Goal: Task Accomplishment & Management: Complete application form

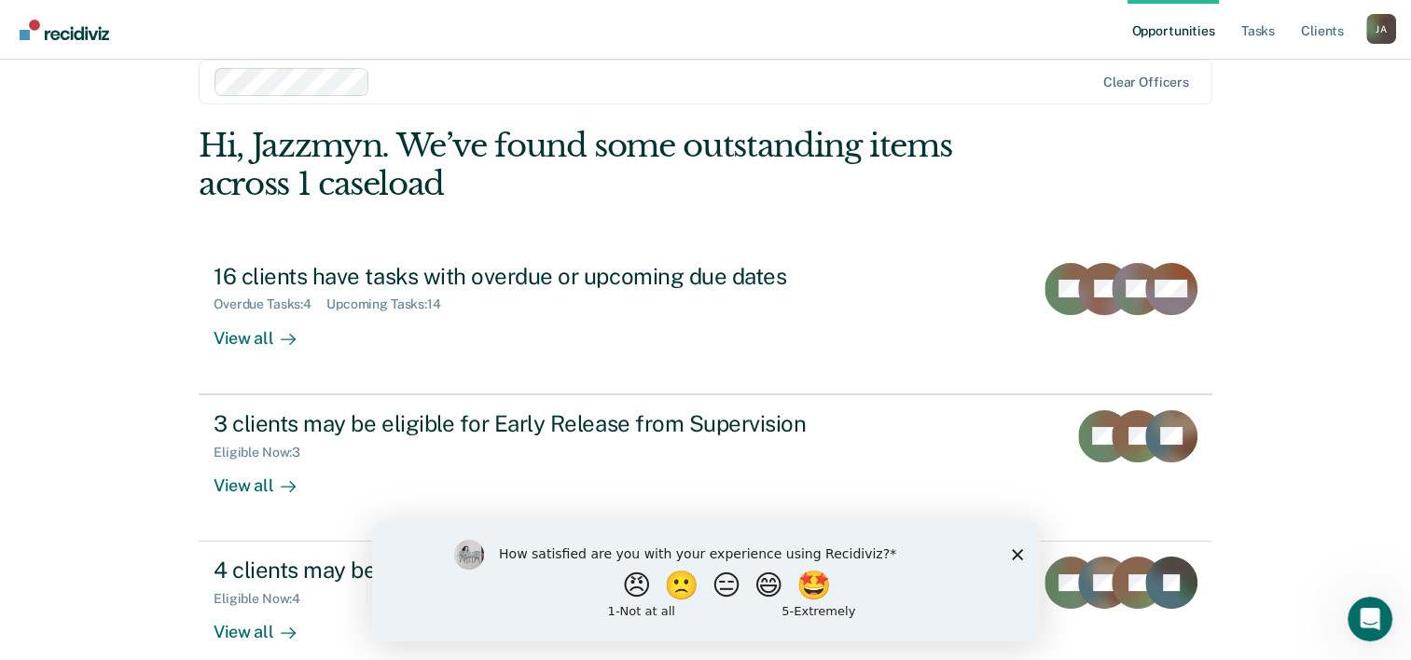
scroll to position [57, 0]
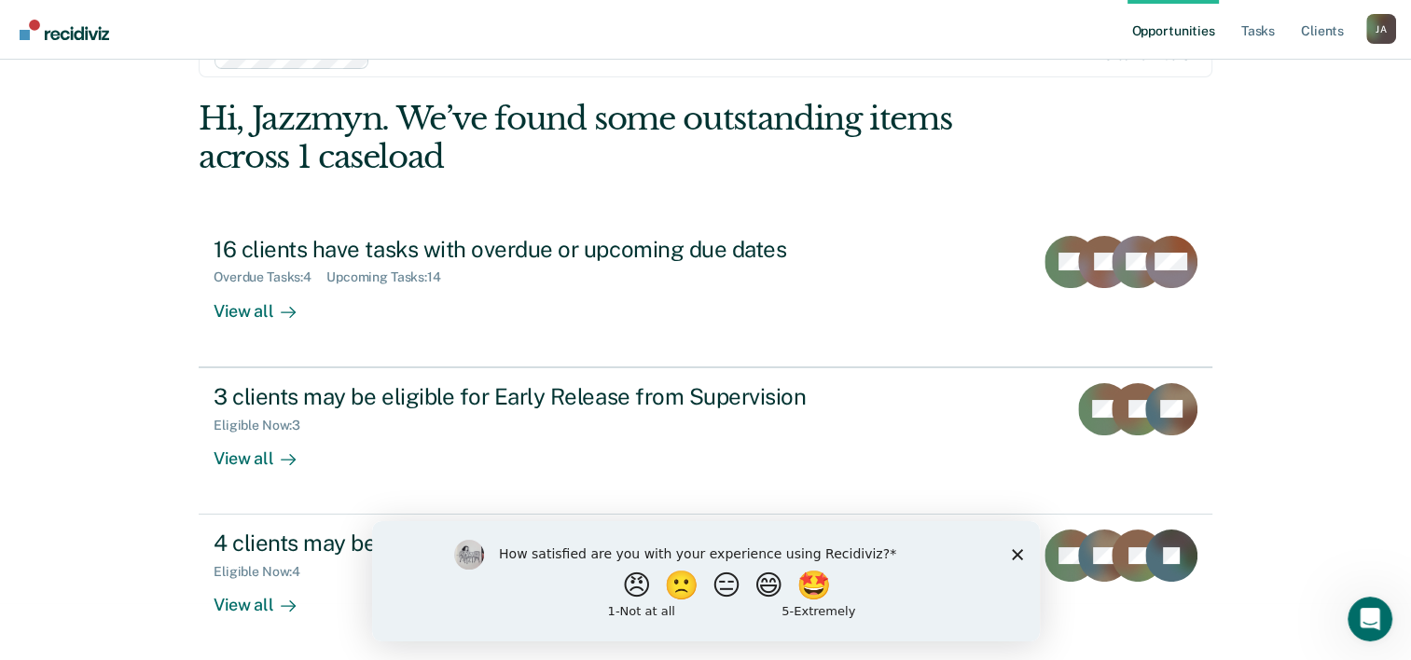
click at [997, 551] on div "How satisfied are you with your experience using Recidiviz? 😠 🙁 😑 😄 🤩 1 - Not a…" at bounding box center [705, 580] width 668 height 120
click at [1020, 555] on icon "Close survey" at bounding box center [1016, 553] width 11 height 11
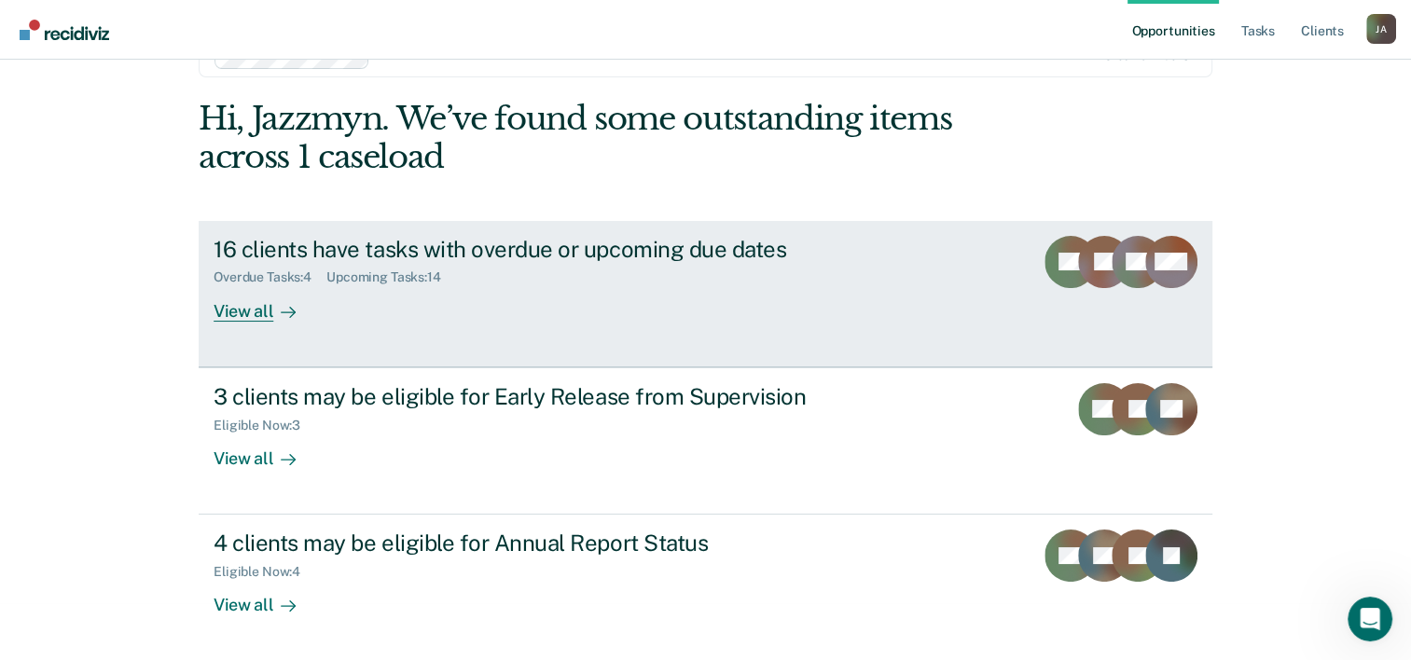
click at [224, 318] on div "View all" at bounding box center [266, 303] width 104 height 36
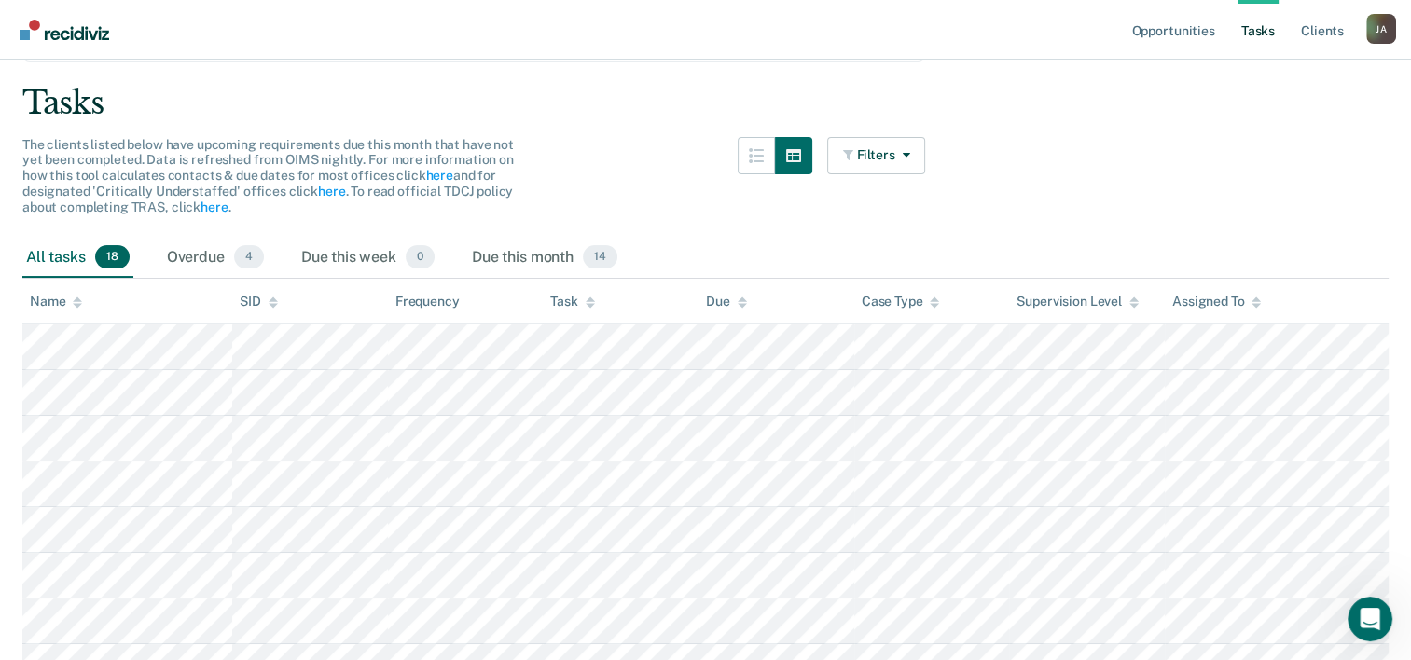
scroll to position [187, 0]
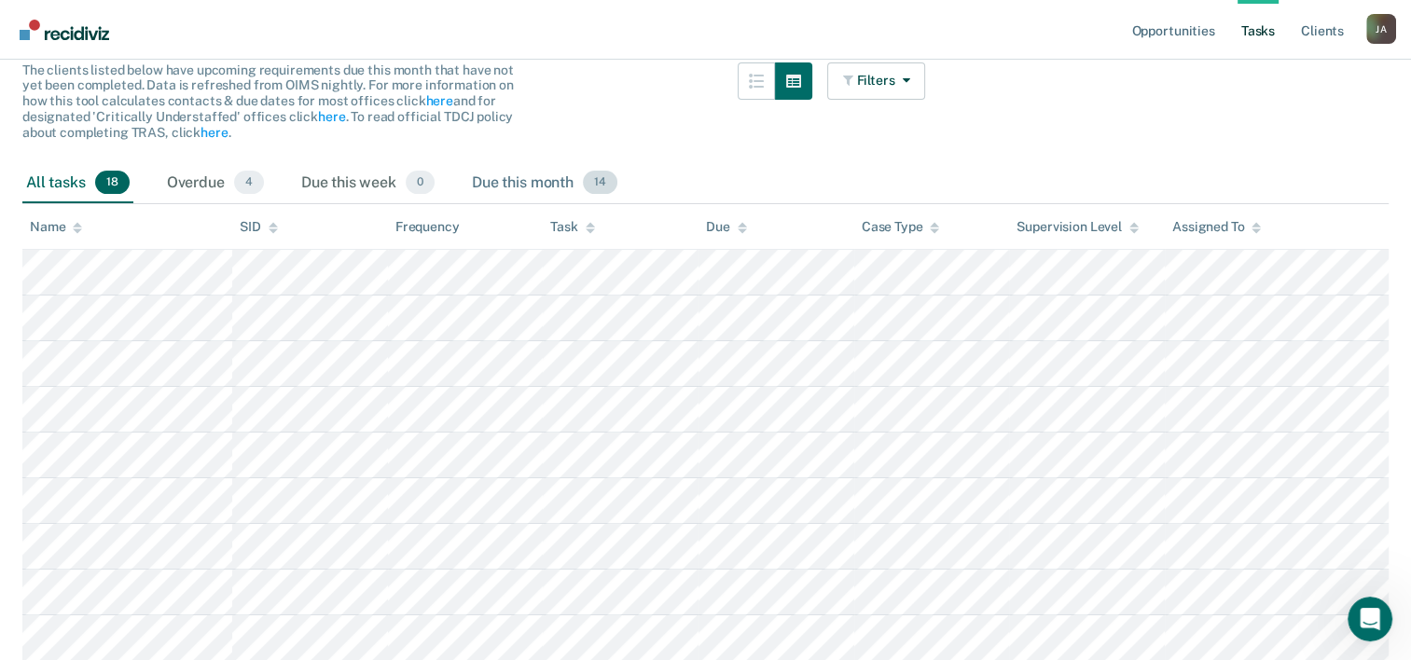
click at [532, 184] on div "Due this month 14" at bounding box center [544, 183] width 153 height 41
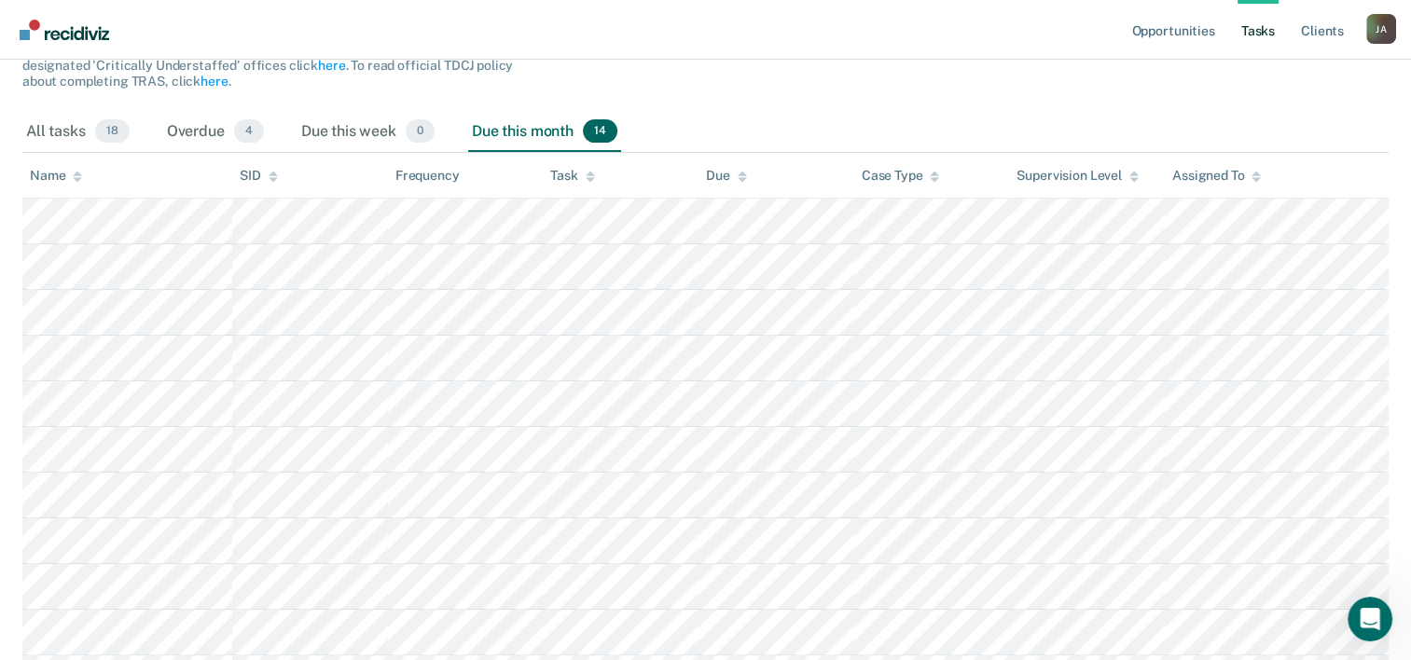
scroll to position [0, 0]
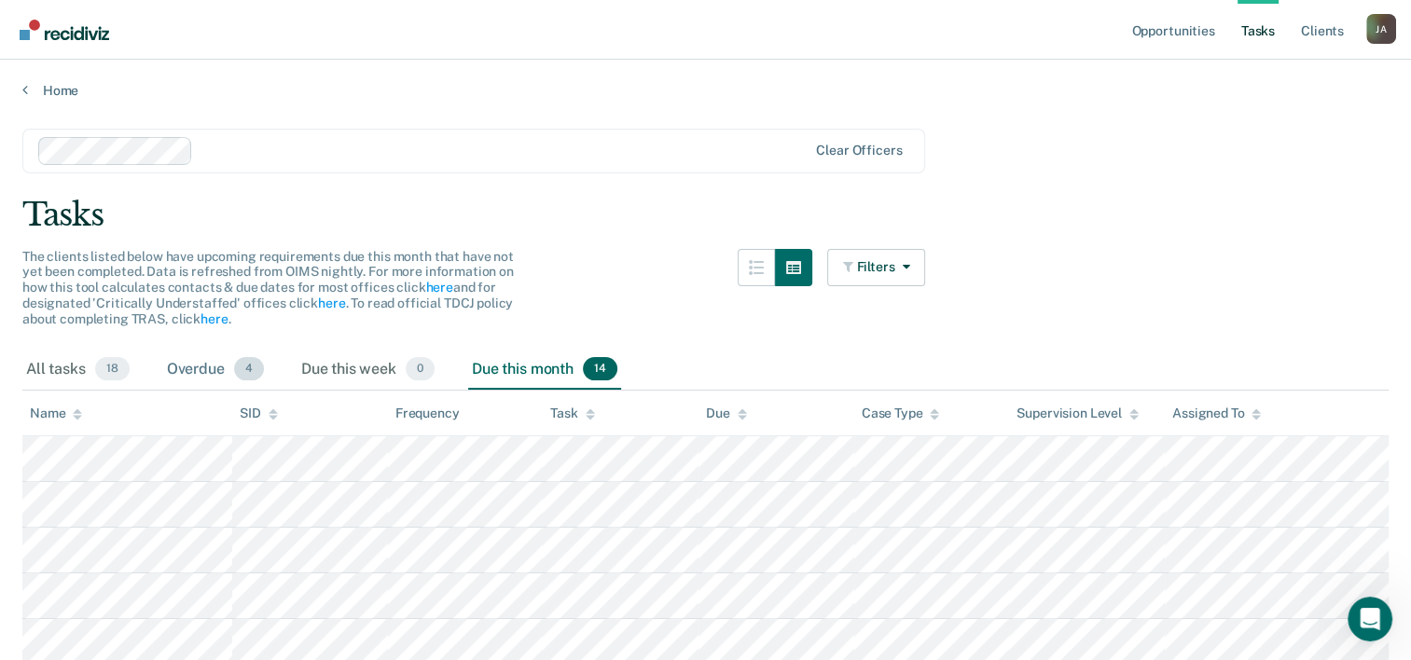
click at [207, 369] on div "Overdue 4" at bounding box center [215, 370] width 104 height 41
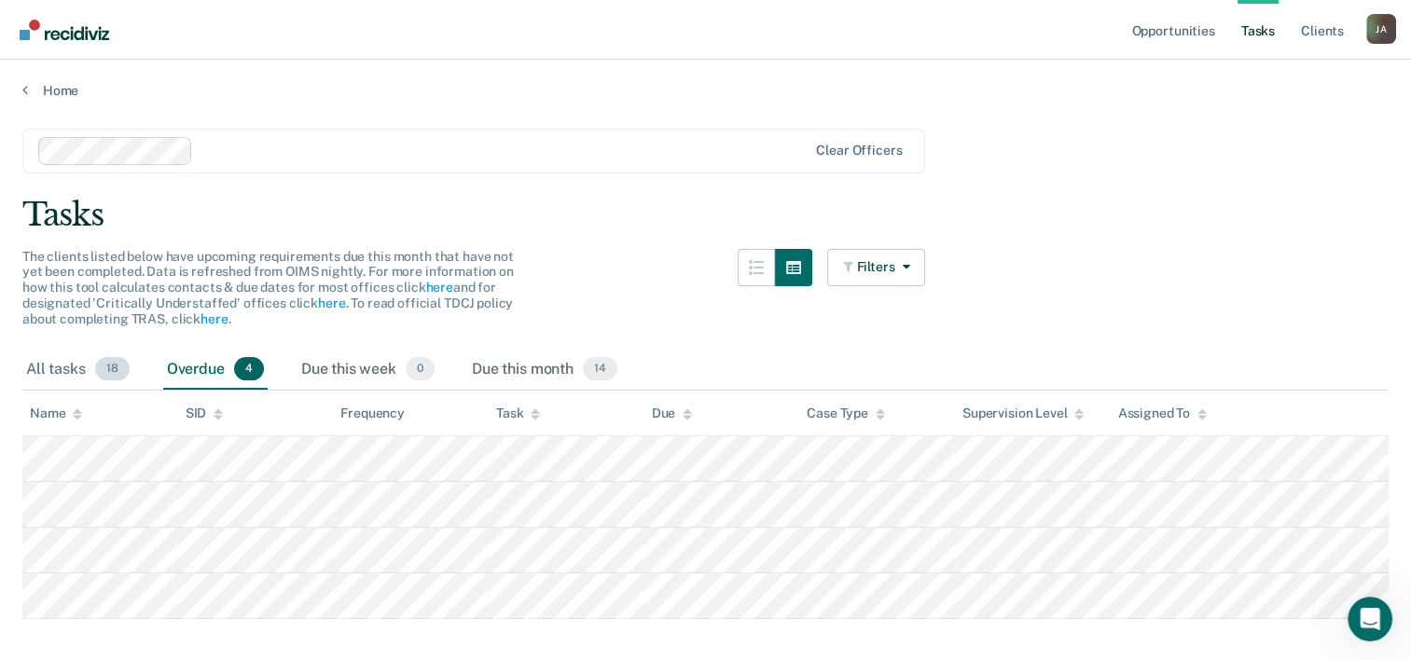
click at [63, 367] on div "All tasks 18" at bounding box center [77, 370] width 111 height 41
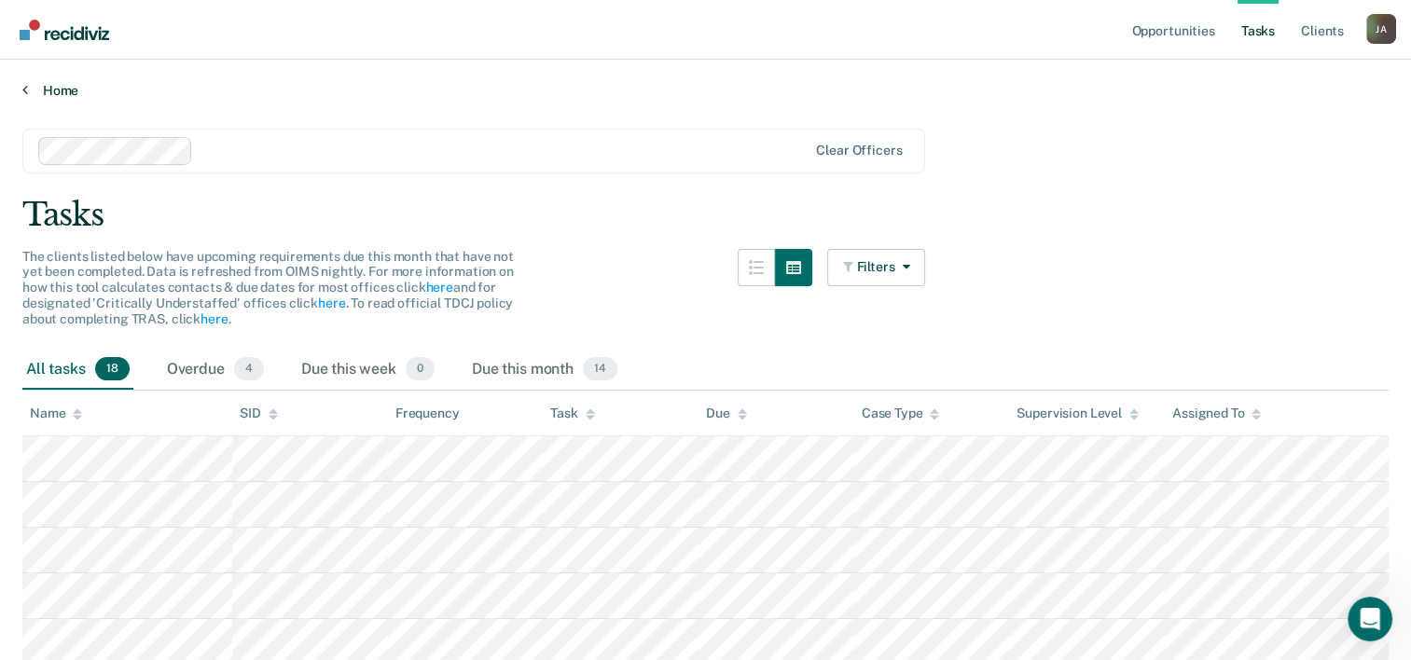
click at [24, 86] on icon at bounding box center [25, 89] width 6 height 15
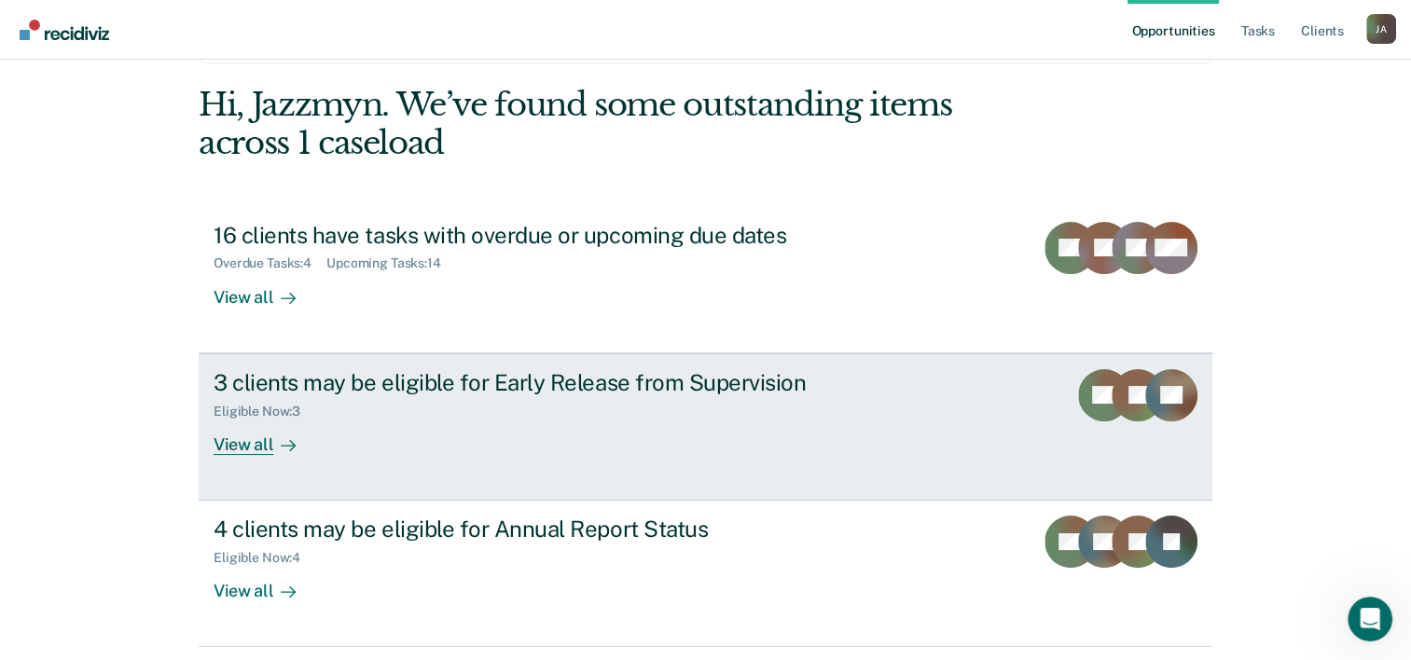
scroll to position [131, 0]
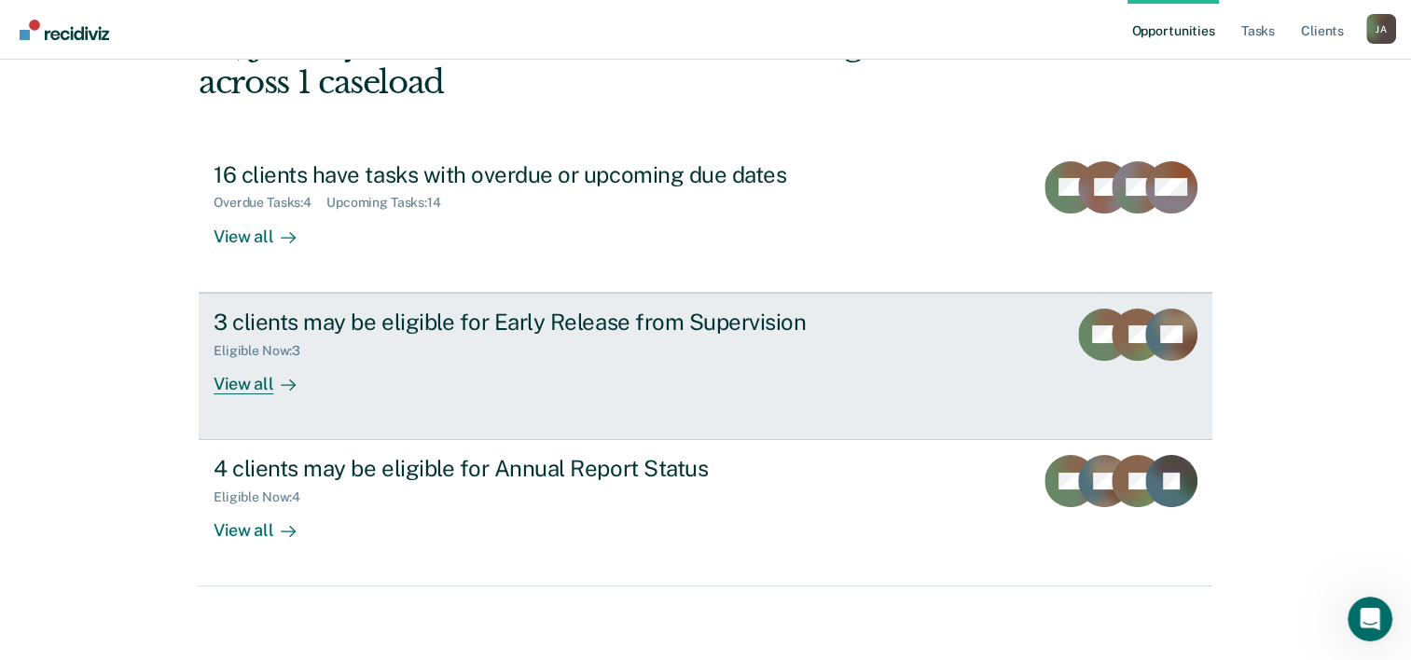
click at [249, 384] on div "View all" at bounding box center [266, 376] width 104 height 36
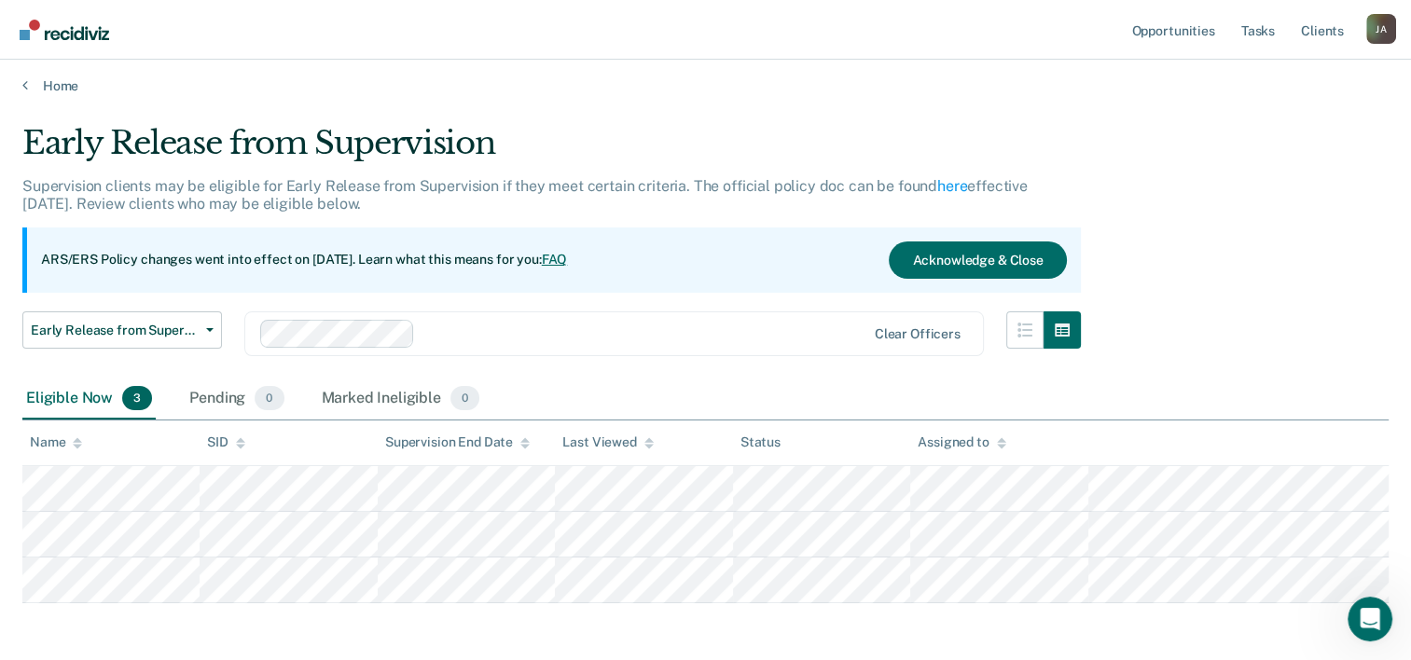
scroll to position [80, 0]
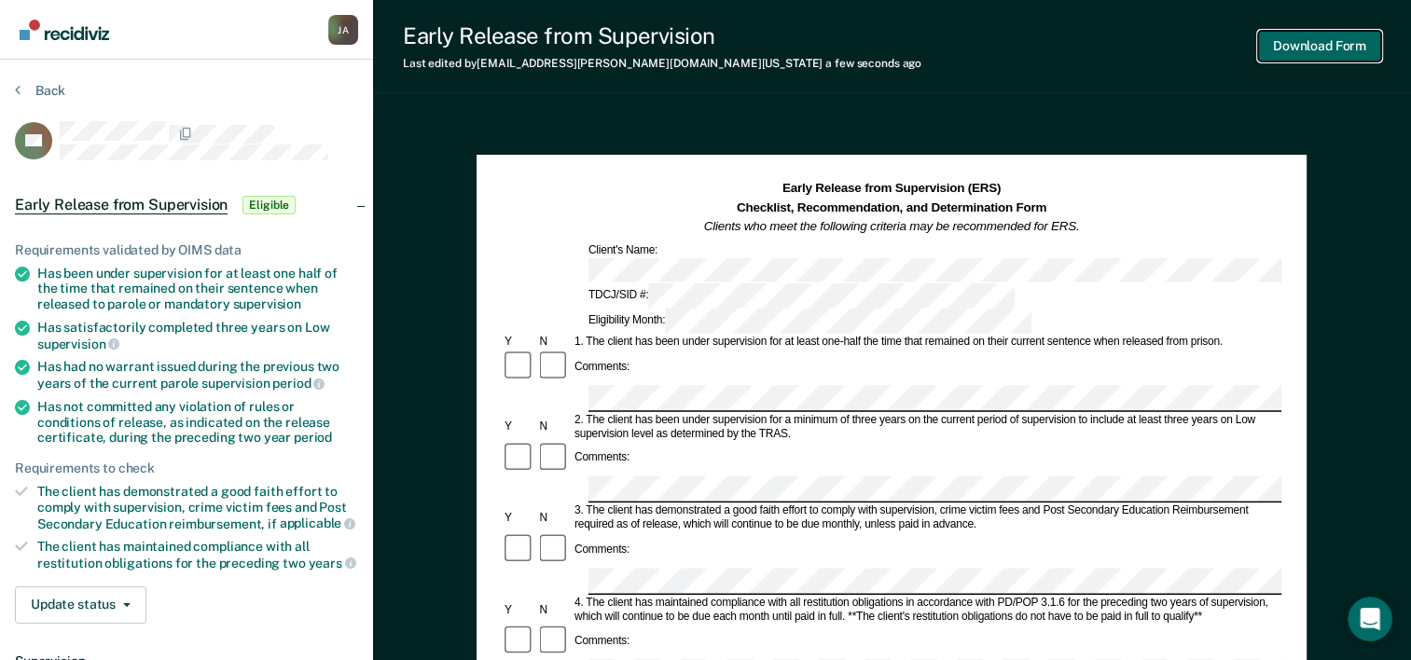
click at [1299, 44] on button "Download Form" at bounding box center [1319, 46] width 123 height 31
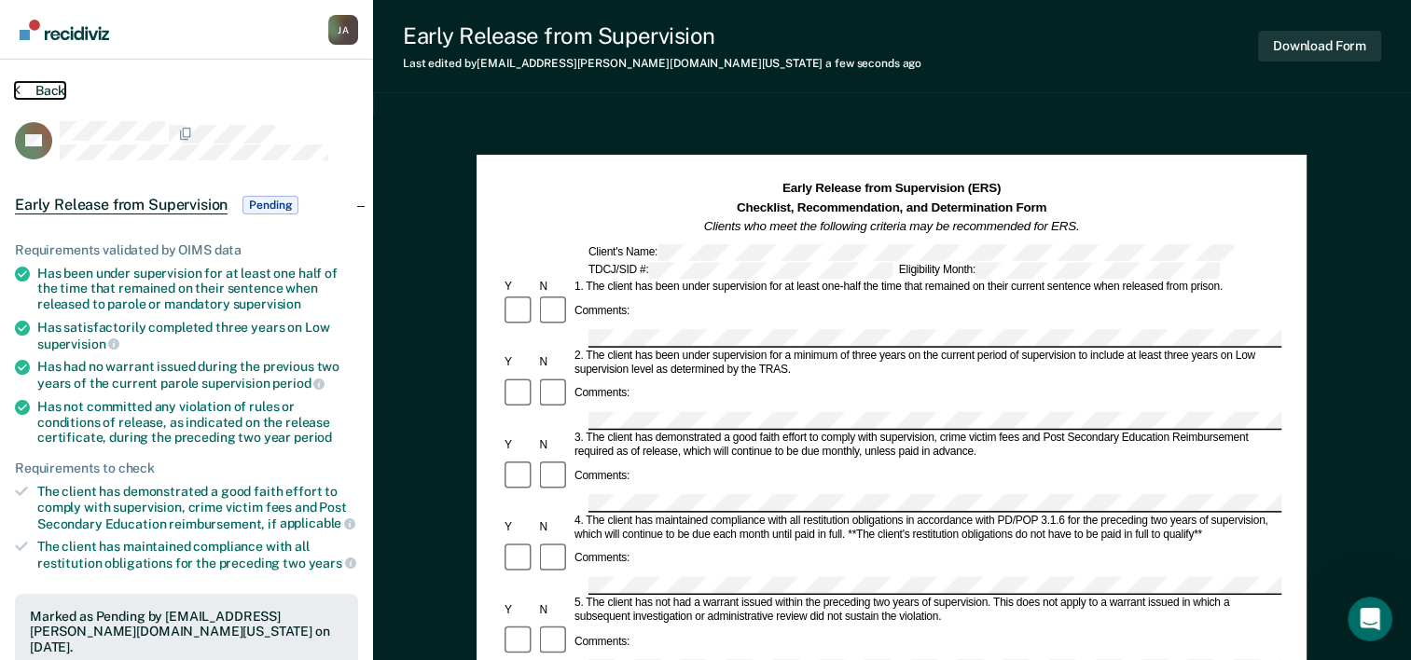
click at [39, 84] on button "Back" at bounding box center [40, 90] width 50 height 17
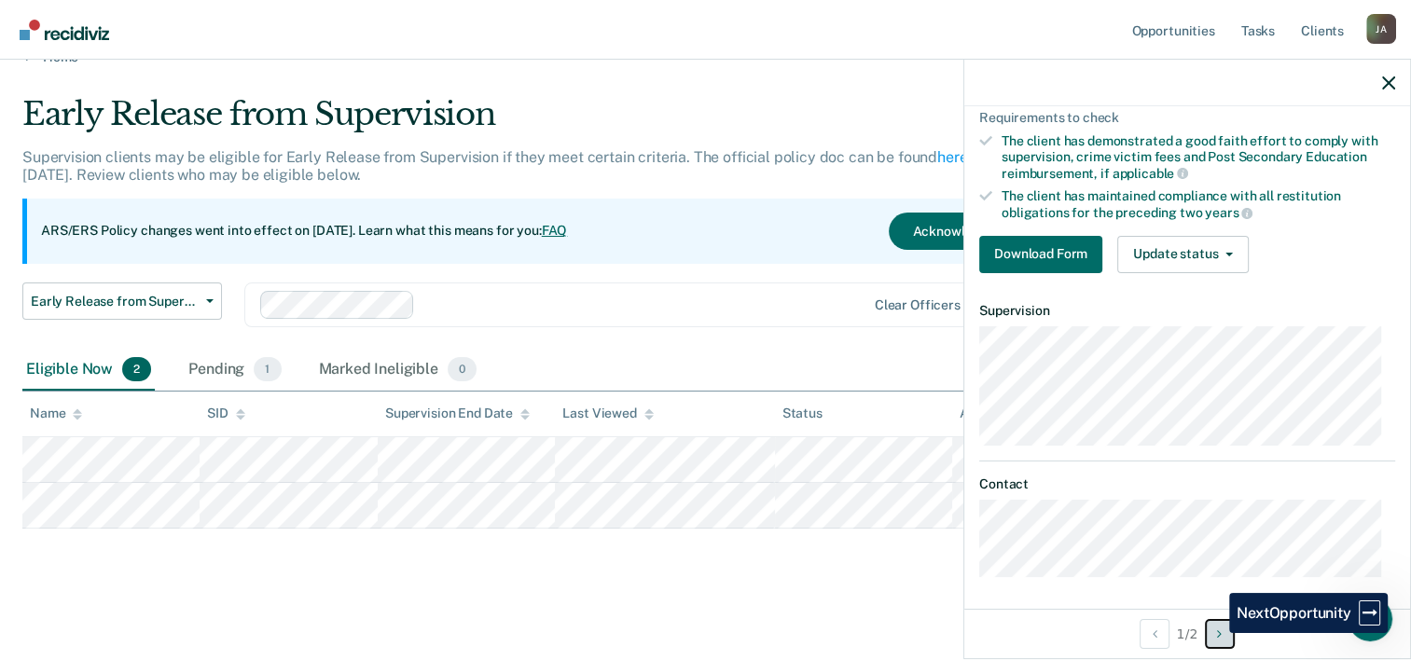
click at [1215, 633] on button "Next Opportunity" at bounding box center [1220, 634] width 30 height 30
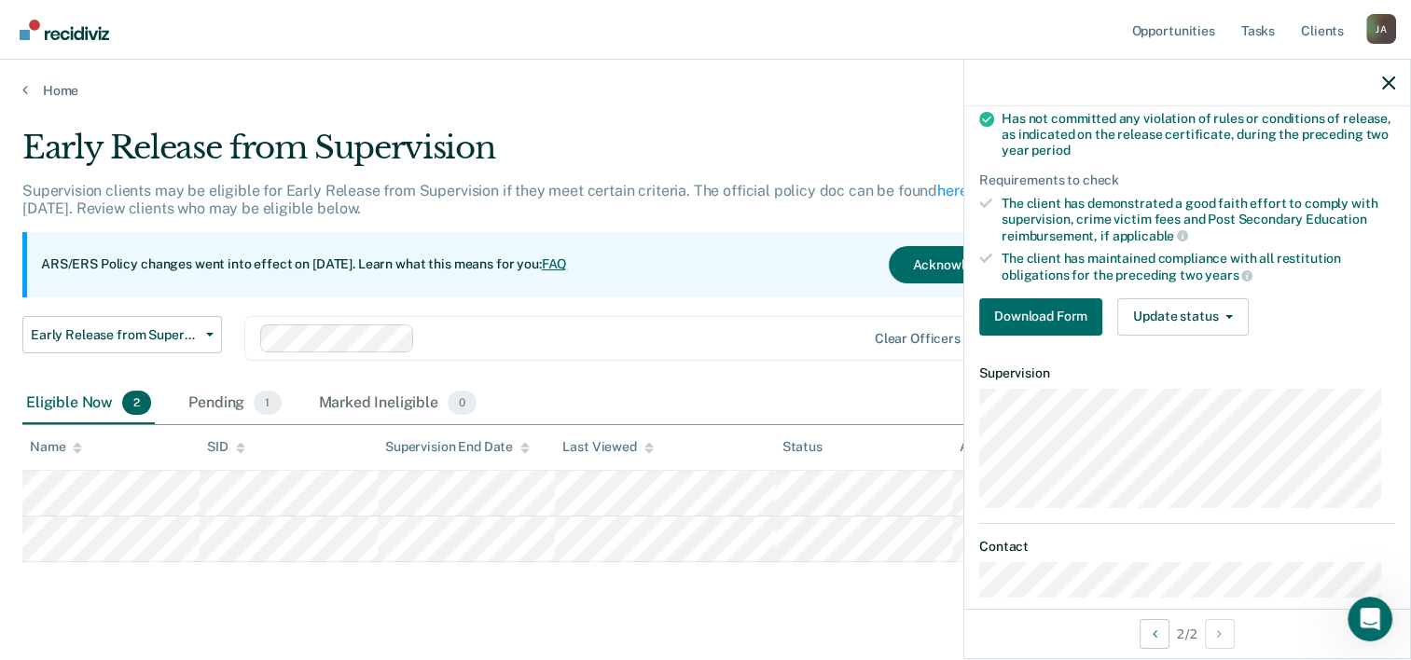
scroll to position [299, 0]
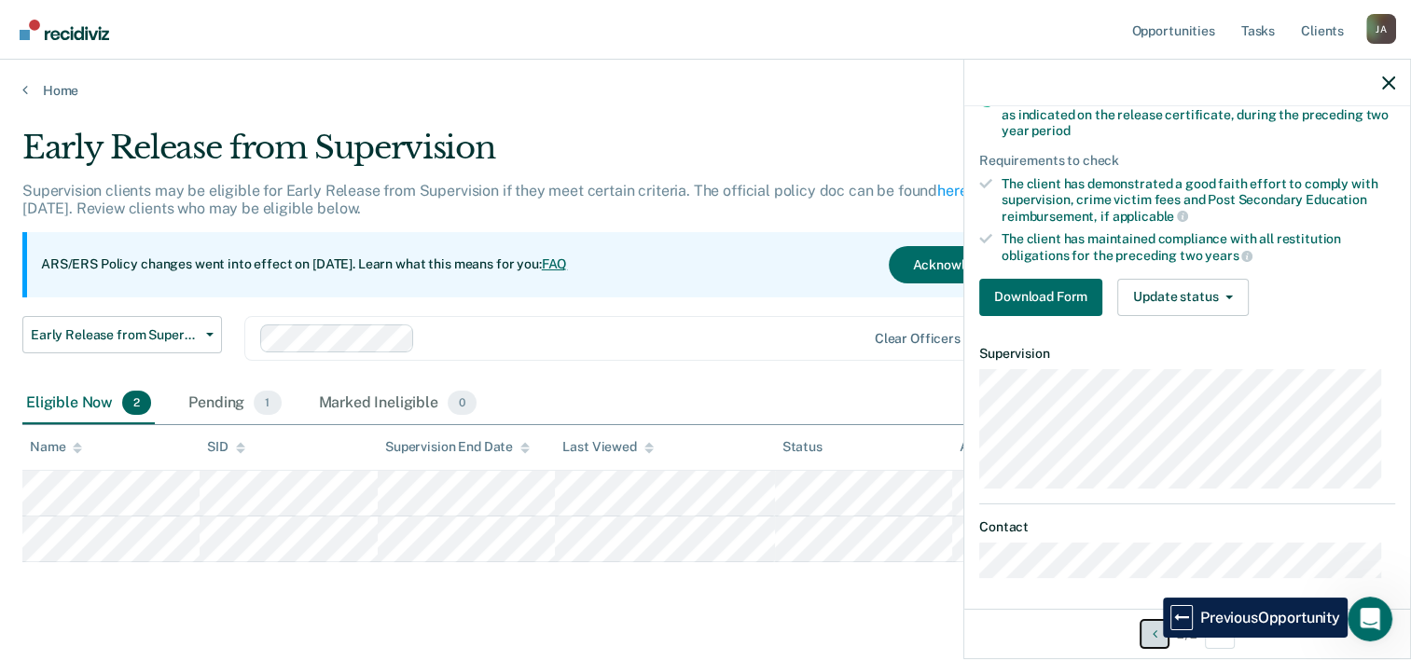
click at [1153, 638] on icon "Previous Opportunity" at bounding box center [1155, 634] width 5 height 13
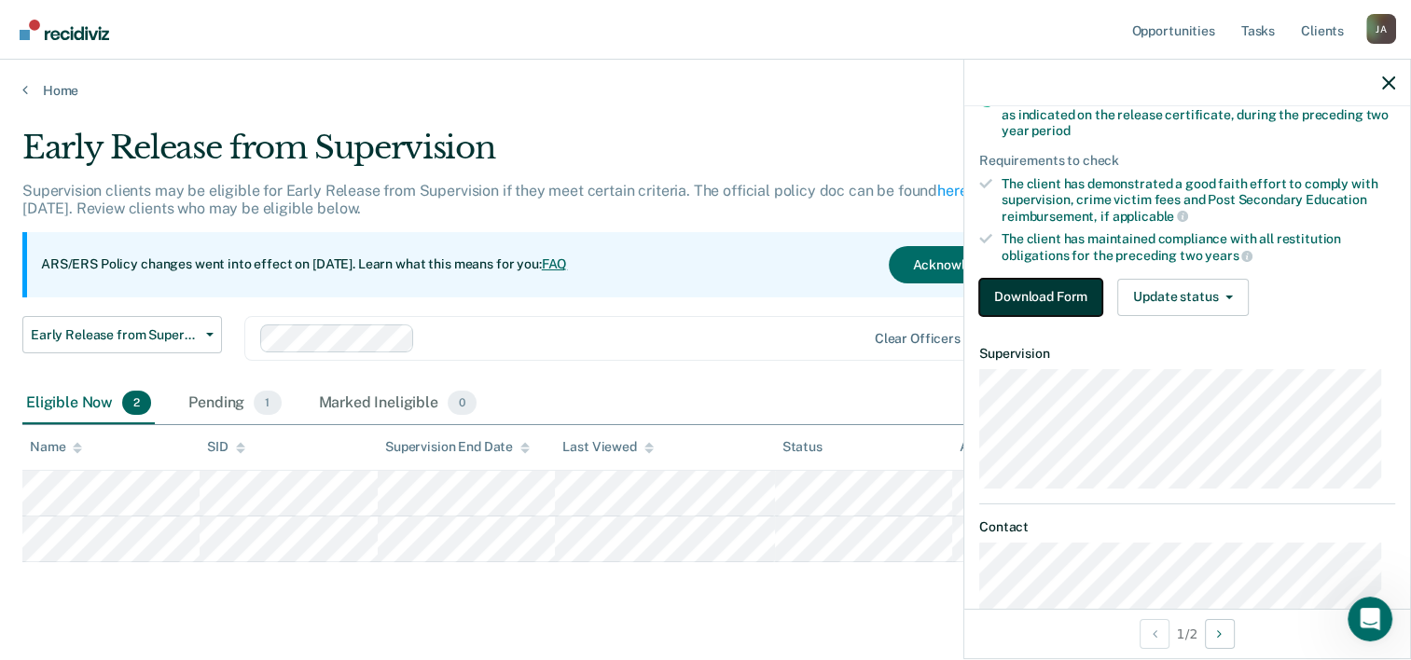
click at [1030, 284] on button "Download Form" at bounding box center [1040, 297] width 123 height 37
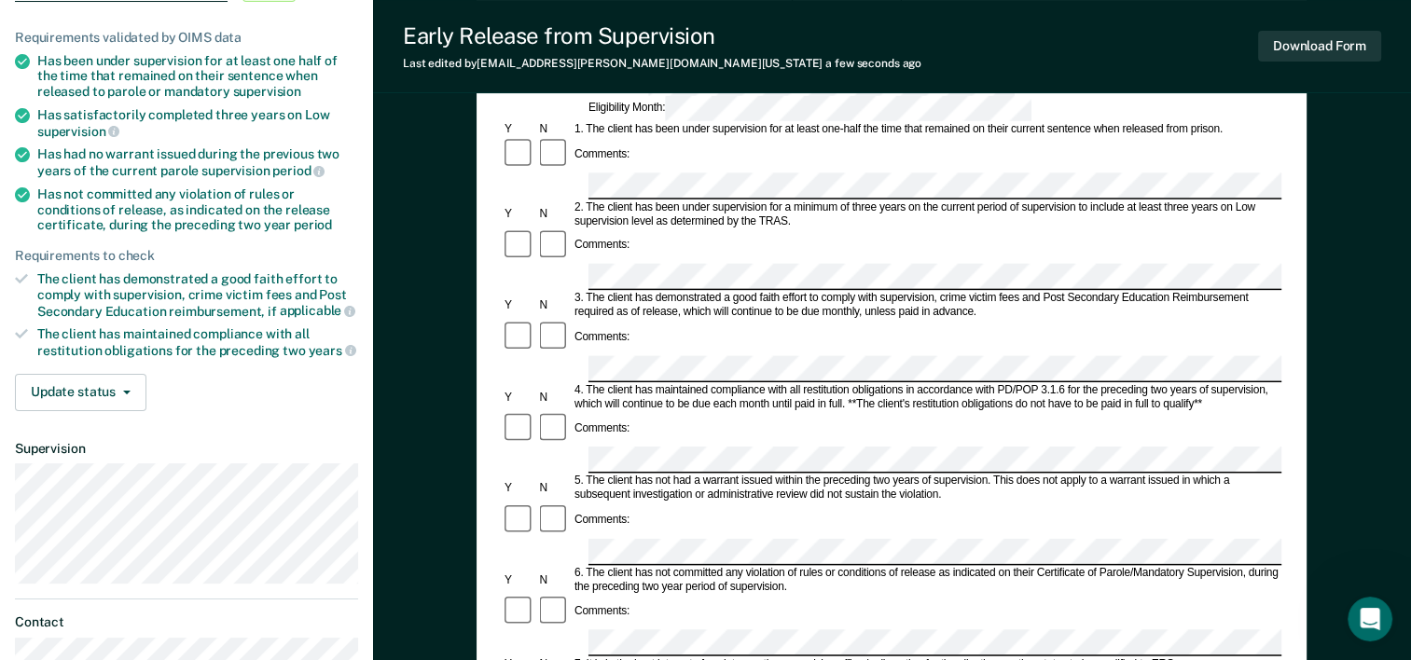
scroll to position [280, 0]
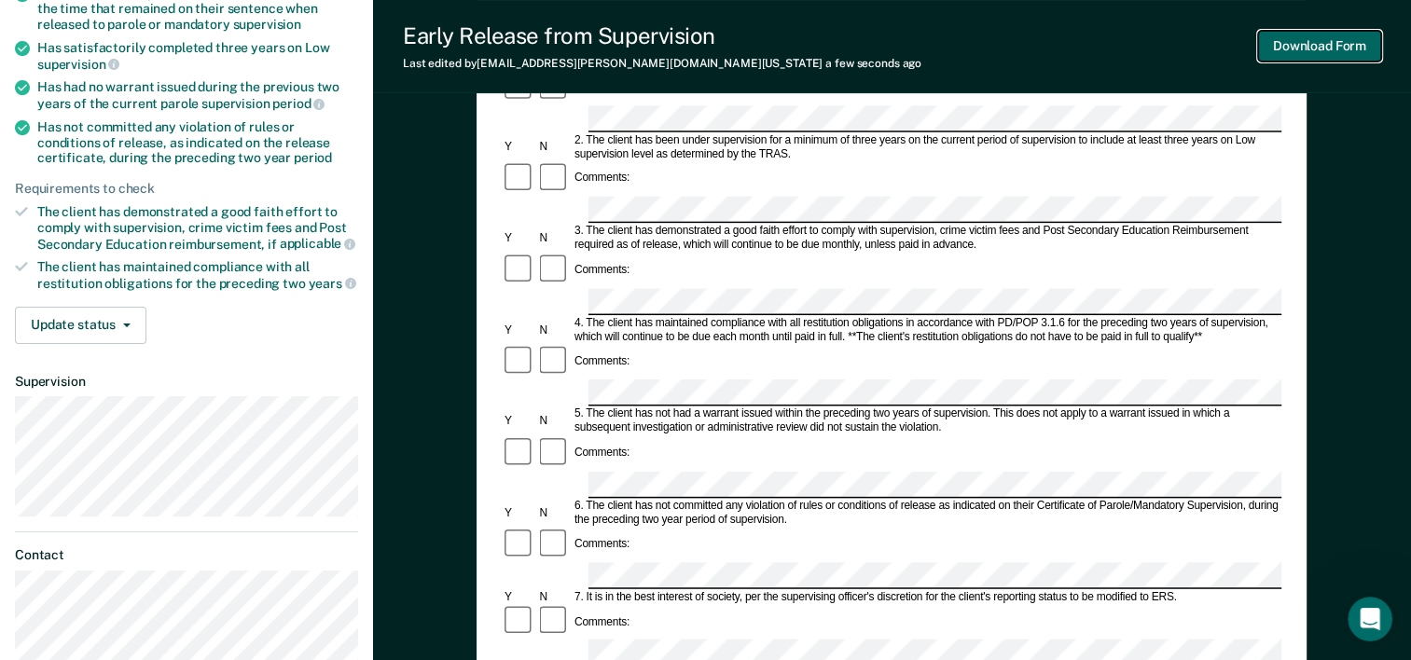
click at [1350, 50] on button "Download Form" at bounding box center [1319, 46] width 123 height 31
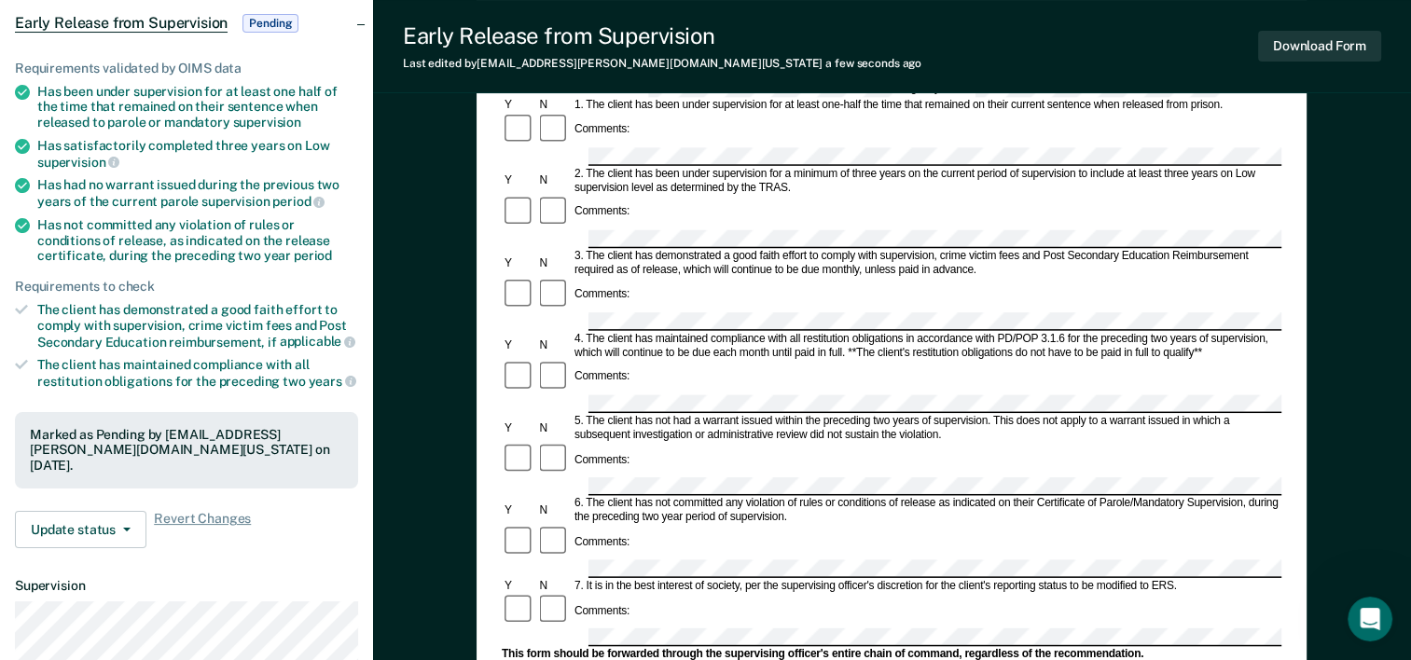
scroll to position [0, 0]
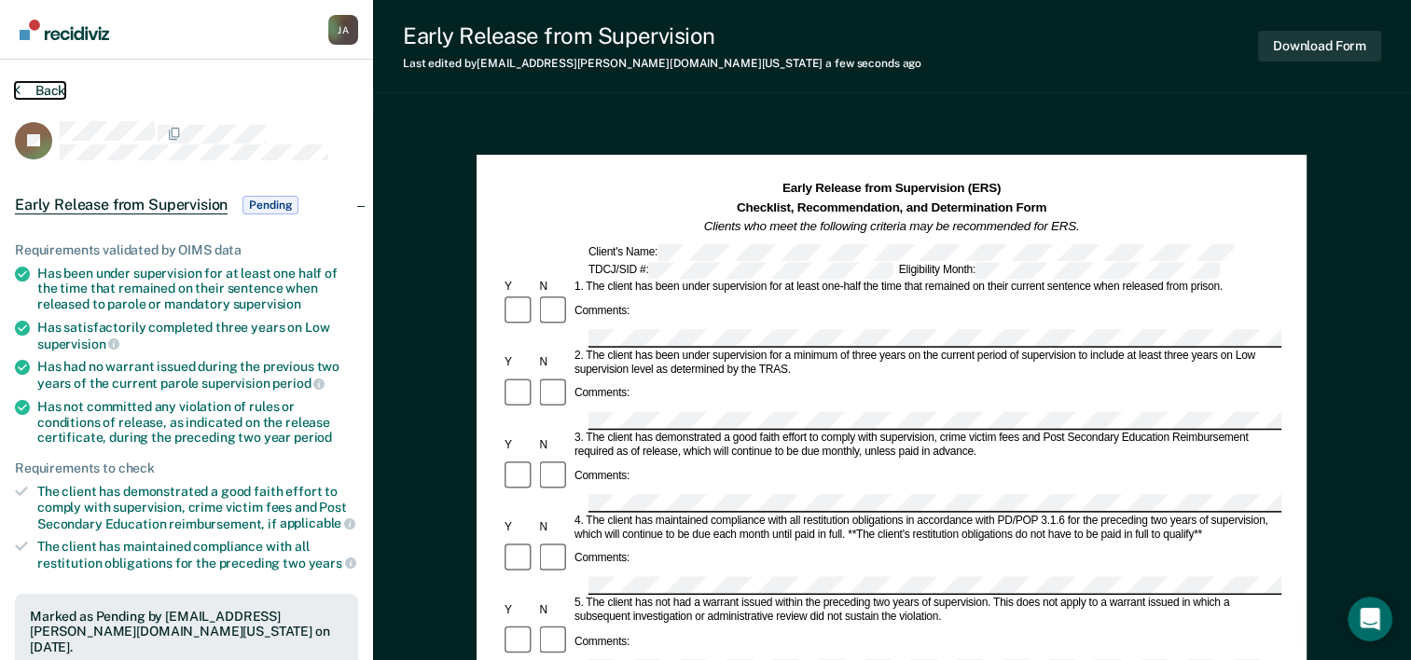
click at [33, 82] on button "Back" at bounding box center [40, 90] width 50 height 17
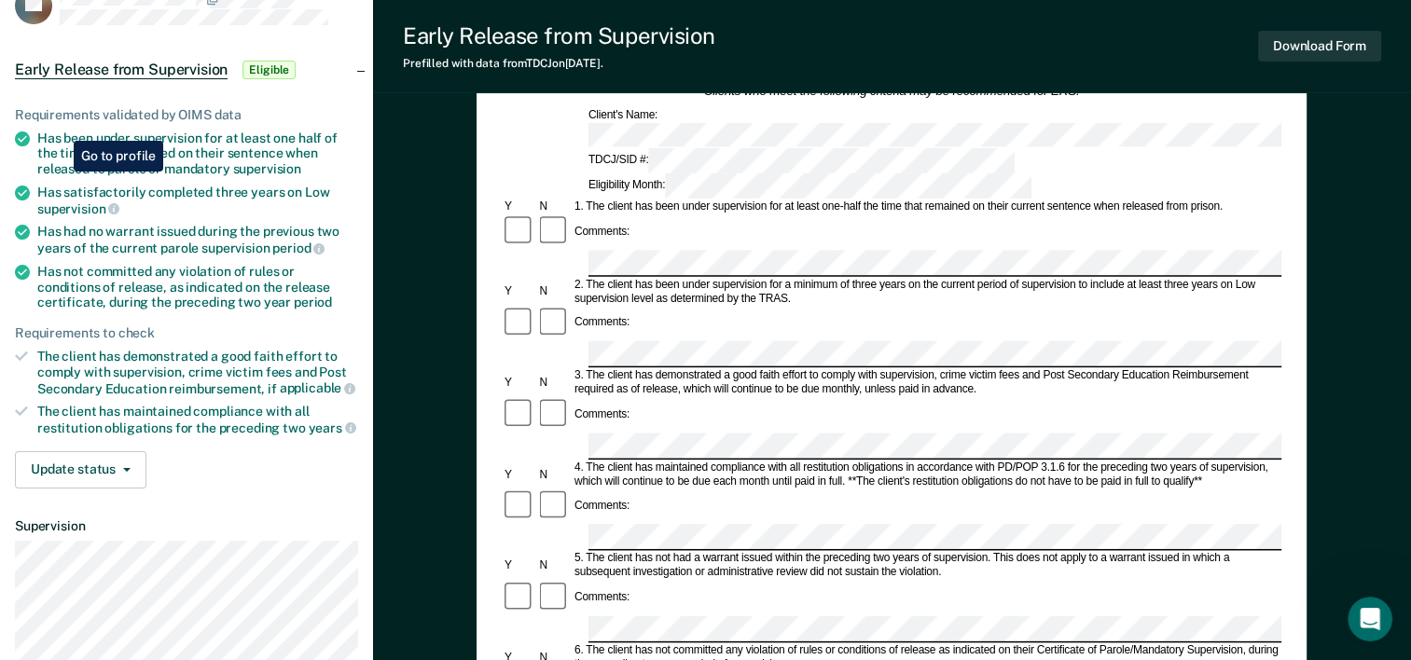
scroll to position [187, 0]
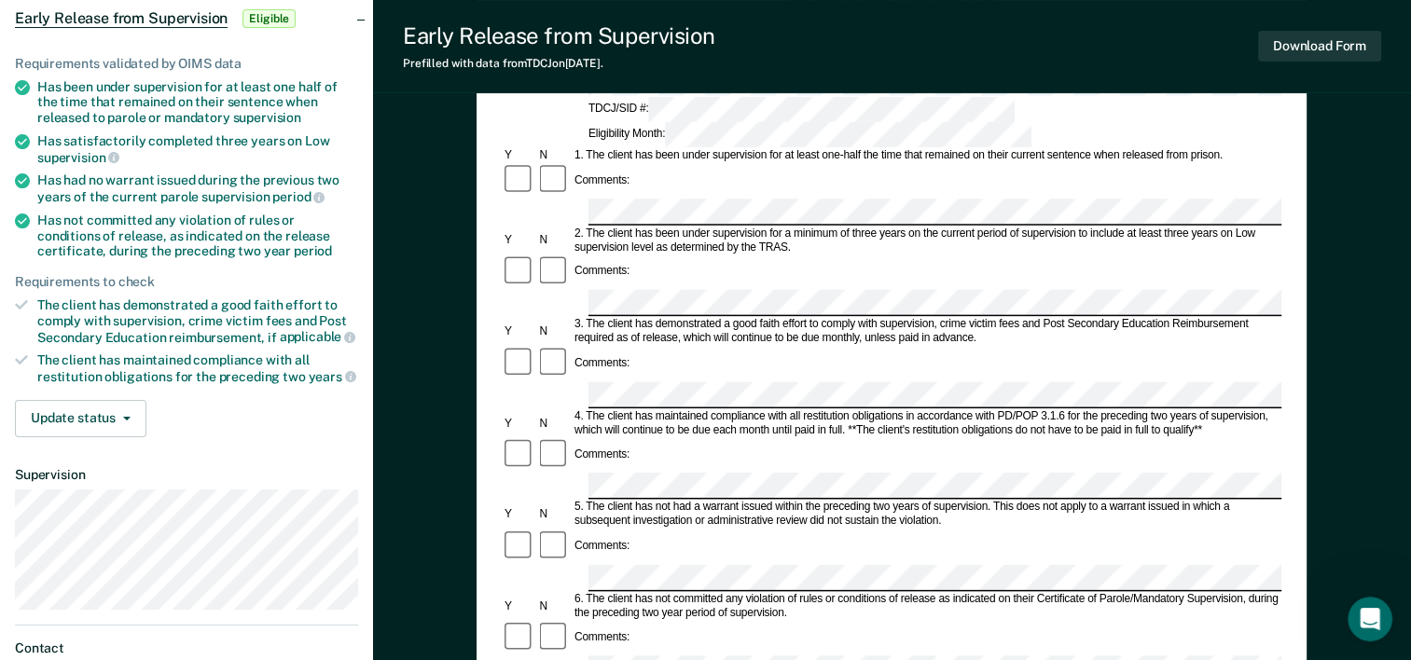
click at [642, 163] on div "Comments:" at bounding box center [892, 180] width 780 height 35
click at [672, 255] on div "Comments:" at bounding box center [892, 272] width 780 height 35
click at [503, 346] on div at bounding box center [519, 363] width 35 height 35
click at [663, 620] on div "Comments:" at bounding box center [892, 637] width 780 height 35
click at [664, 500] on form "Early Release from Supervision (ERS) Checklist, Recommendation, and Determinati…" at bounding box center [892, 668] width 780 height 1351
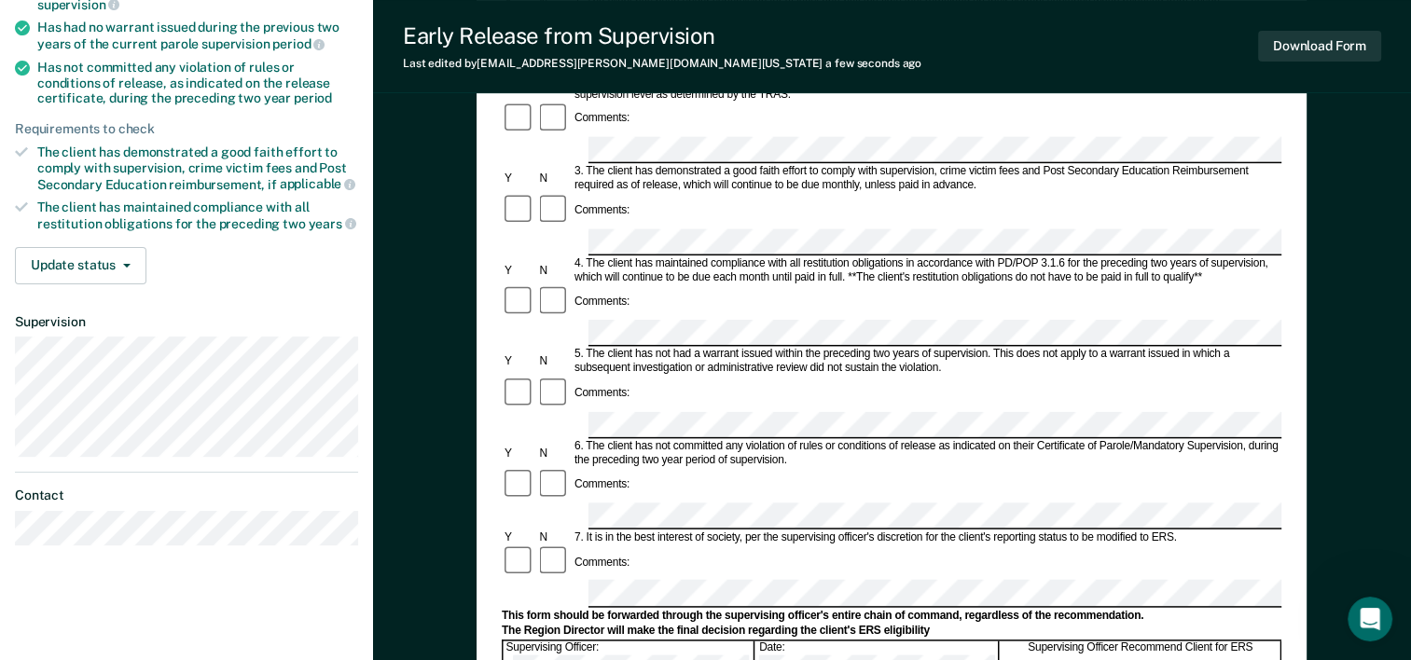
scroll to position [373, 0]
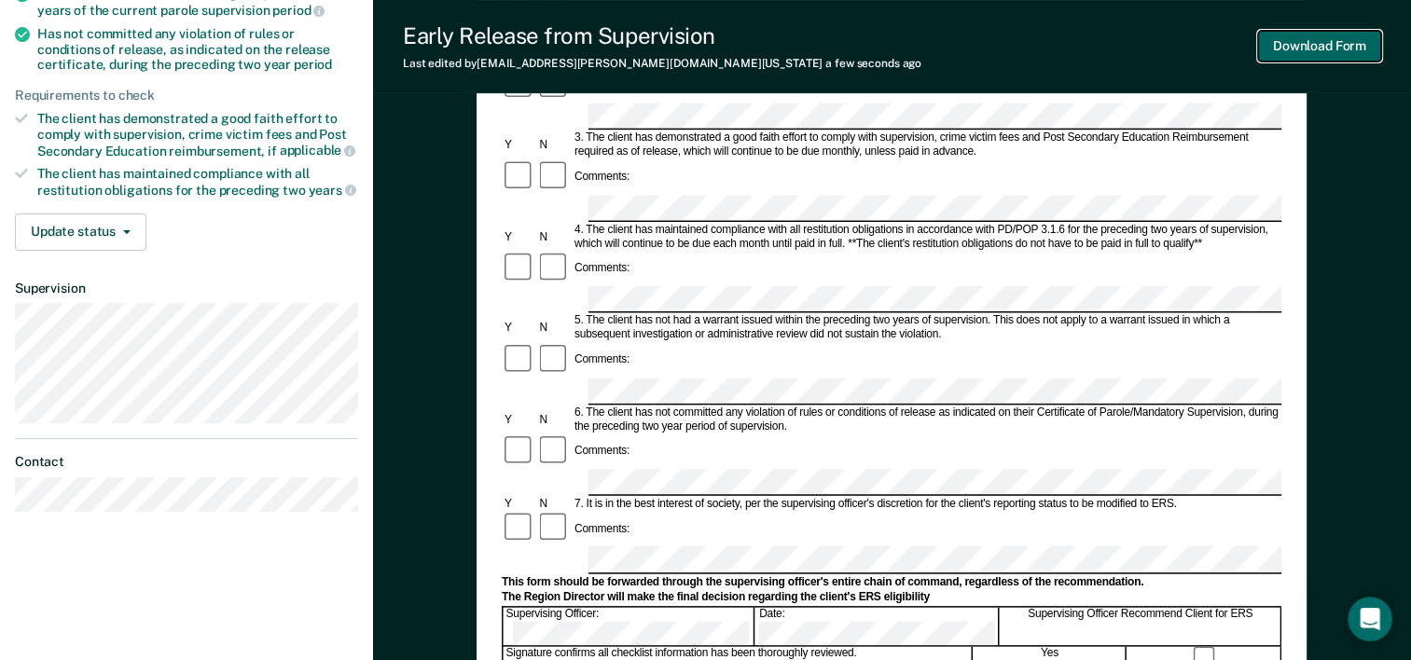
click at [1312, 41] on button "Download Form" at bounding box center [1319, 46] width 123 height 31
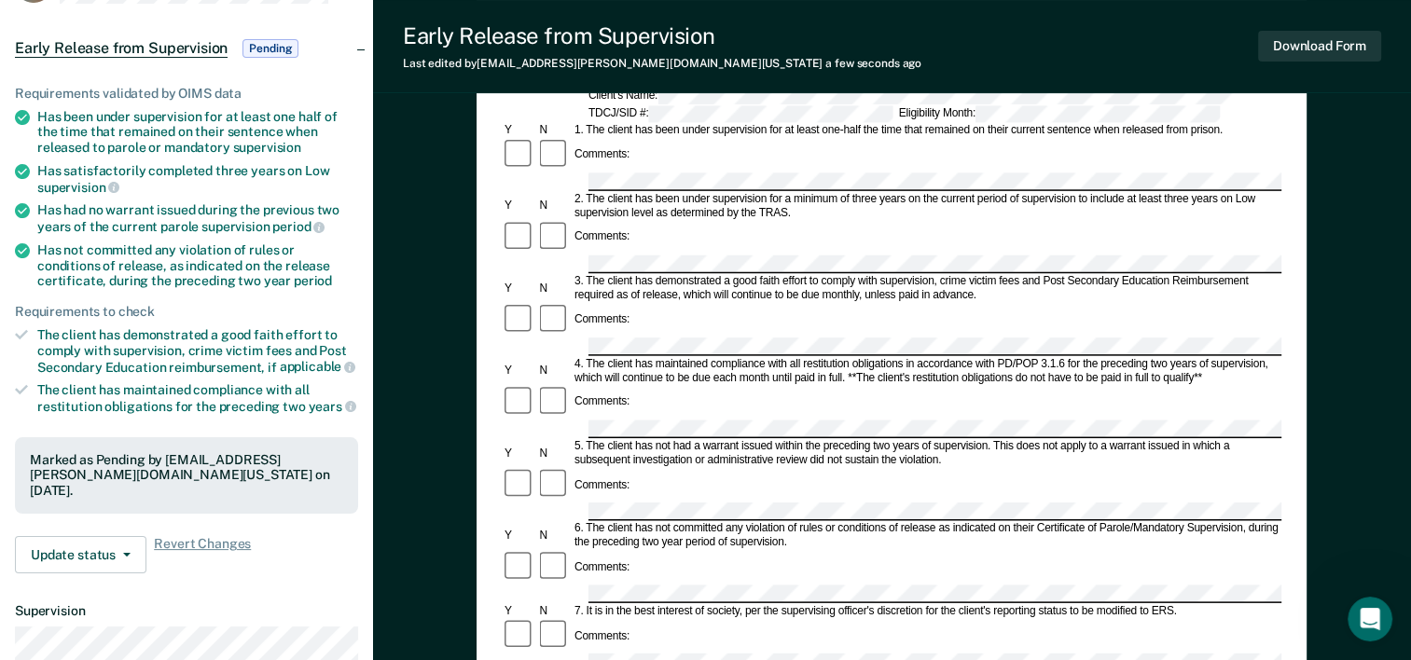
scroll to position [0, 0]
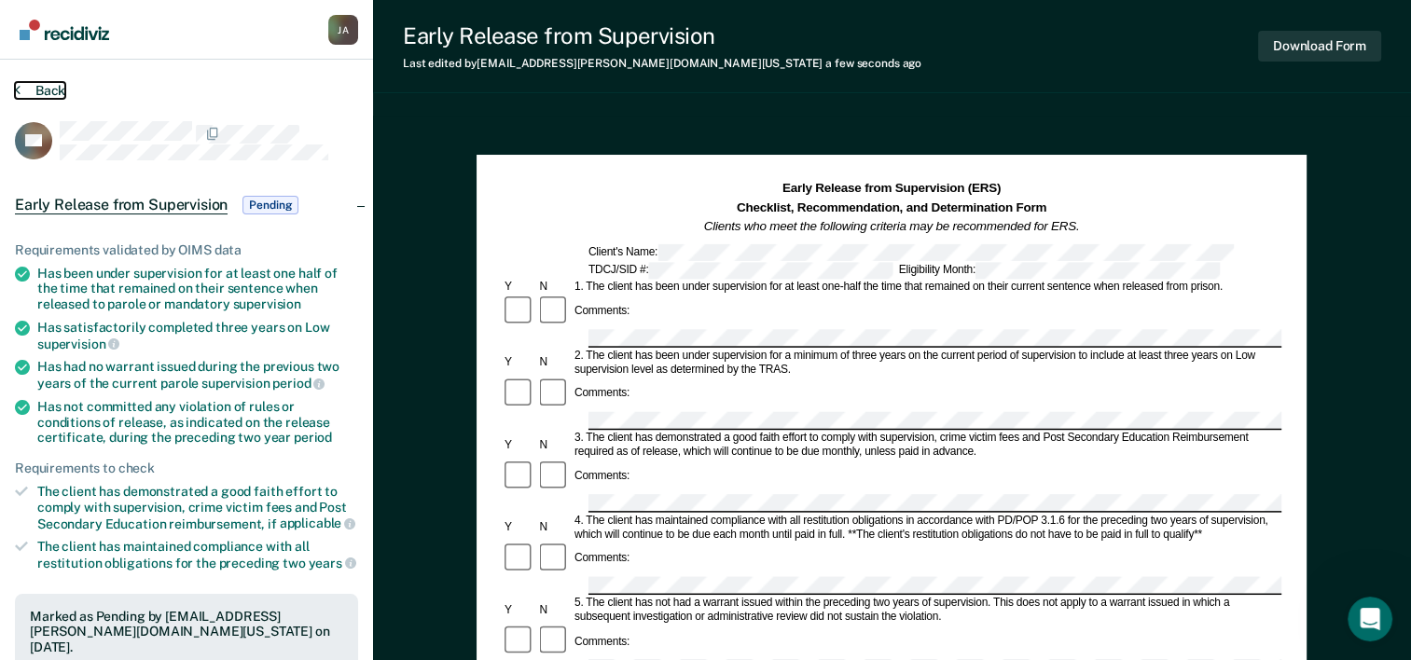
click at [37, 86] on button "Back" at bounding box center [40, 90] width 50 height 17
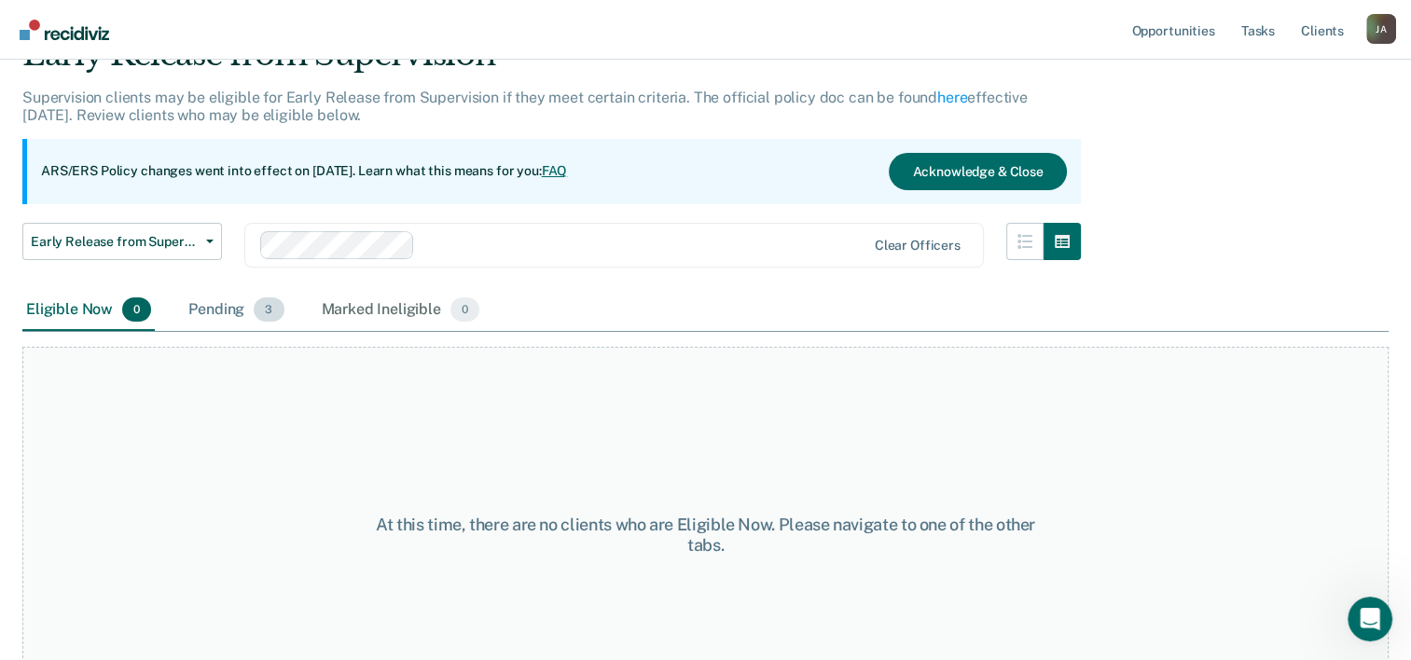
click at [233, 306] on div "Pending 3" at bounding box center [236, 310] width 103 height 41
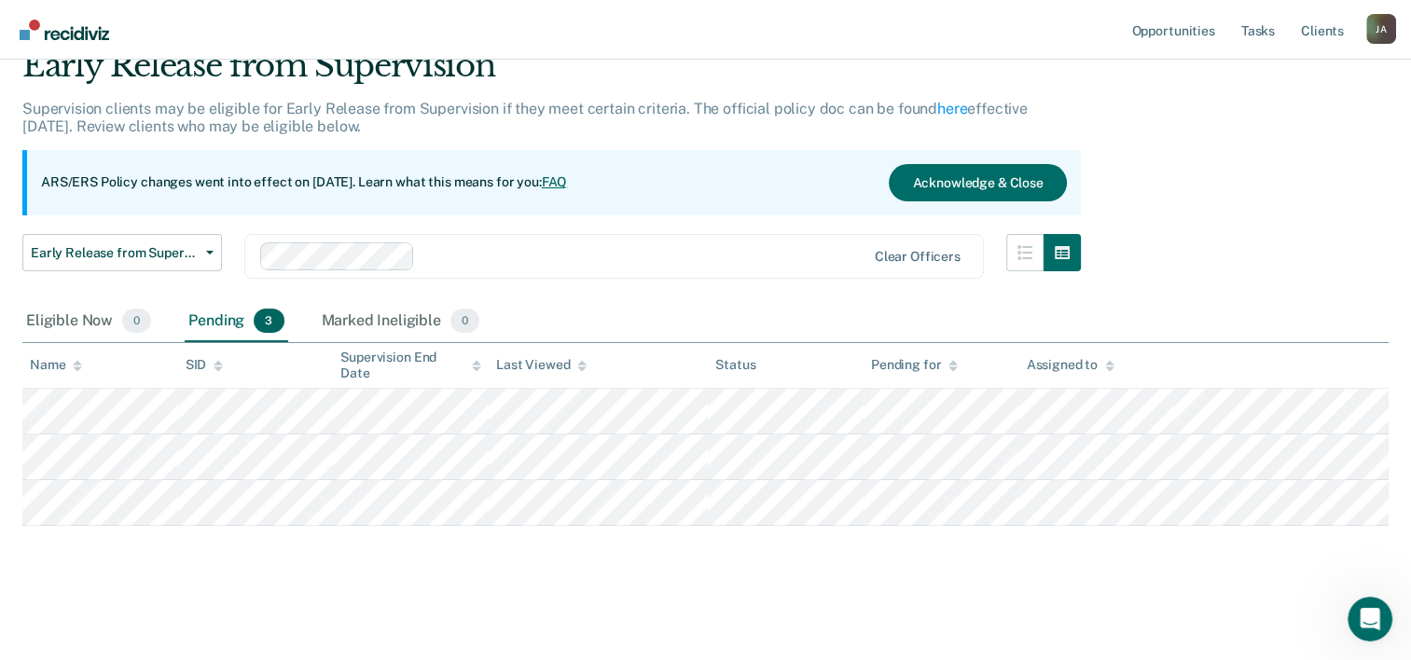
scroll to position [80, 0]
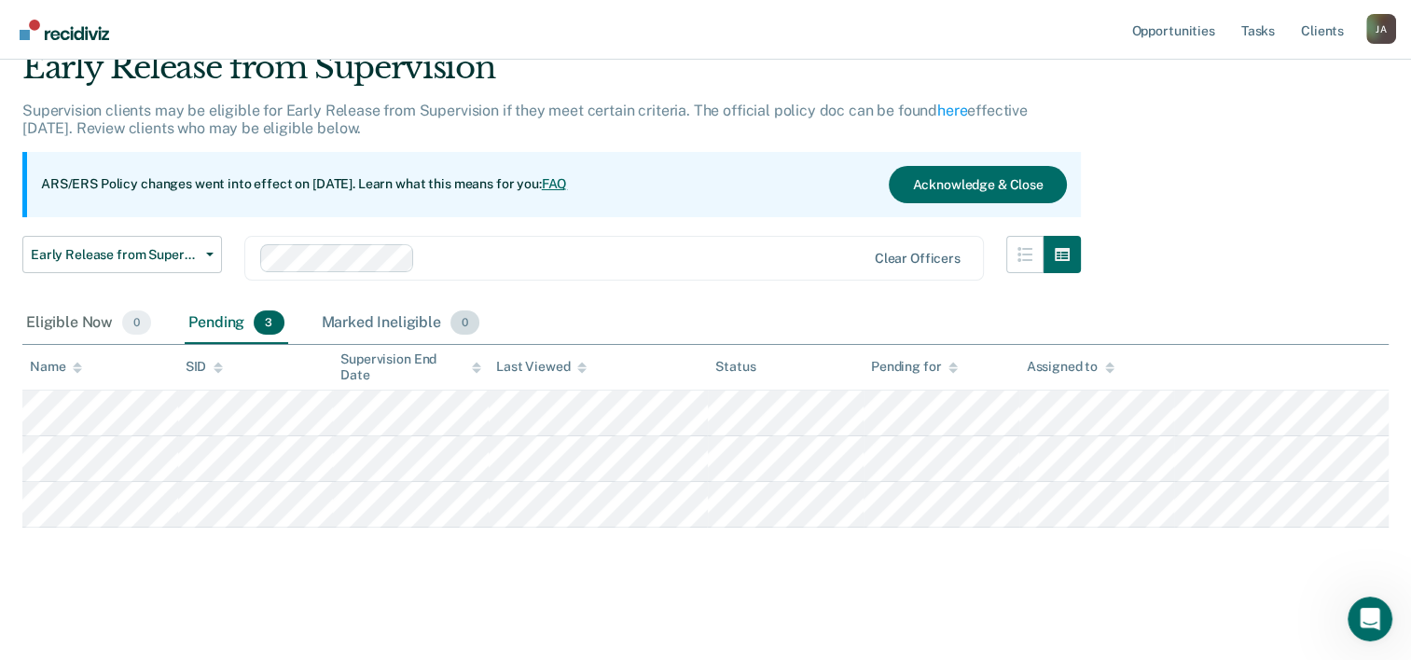
click at [380, 322] on div "Marked Ineligible 0" at bounding box center [401, 323] width 166 height 41
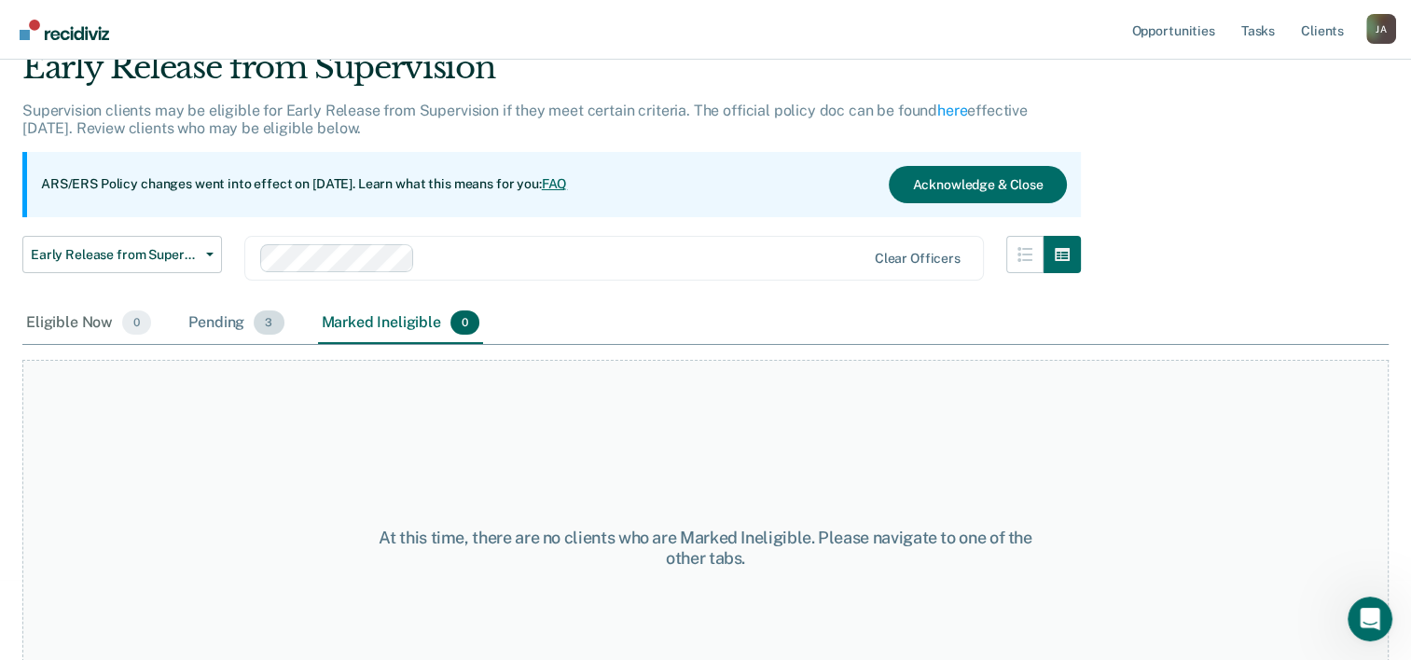
click at [226, 319] on div "Pending 3" at bounding box center [236, 323] width 103 height 41
